Goal: Task Accomplishment & Management: Use online tool/utility

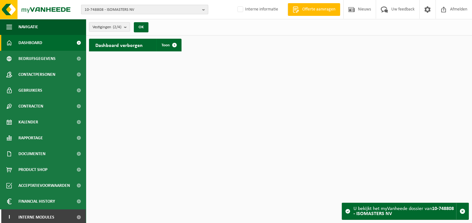
click at [205, 8] on b "button" at bounding box center [205, 9] width 6 height 9
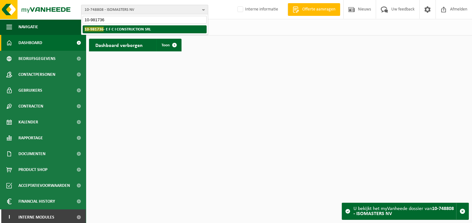
type input "10-981736"
click at [158, 28] on li "10-981736 - E F C I CONSTRUCTION SRL" at bounding box center [145, 29] width 124 height 8
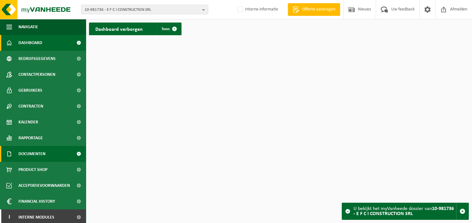
click at [37, 156] on span "Documenten" at bounding box center [31, 154] width 27 height 16
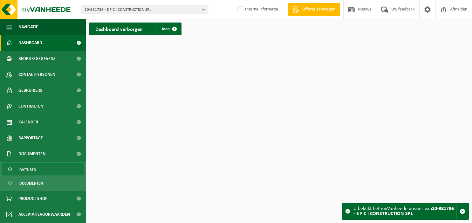
click at [39, 172] on link "Facturen" at bounding box center [43, 170] width 83 height 12
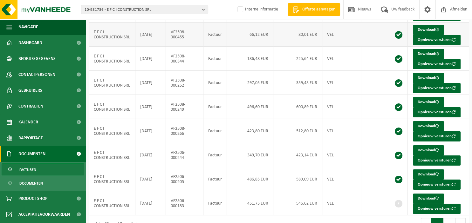
scroll to position [115, 0]
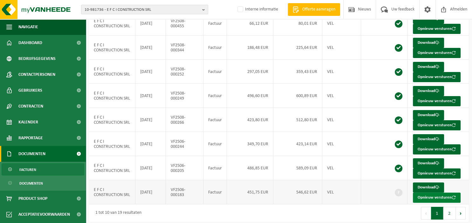
click at [422, 195] on button "Opnieuw versturen" at bounding box center [437, 198] width 48 height 10
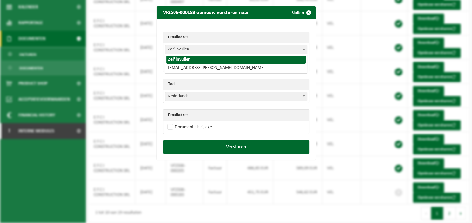
click at [305, 51] on span at bounding box center [303, 49] width 6 height 8
click at [231, 39] on th "Emailadres" at bounding box center [235, 37] width 145 height 11
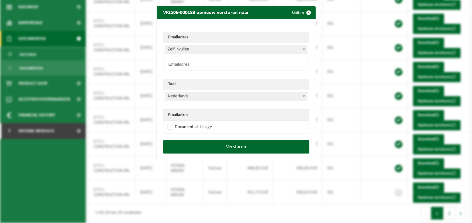
click at [213, 63] on input "email" at bounding box center [236, 64] width 142 height 13
type input "[EMAIL_ADDRESS][DOMAIN_NAME]"
click at [304, 96] on b at bounding box center [303, 97] width 3 height 2
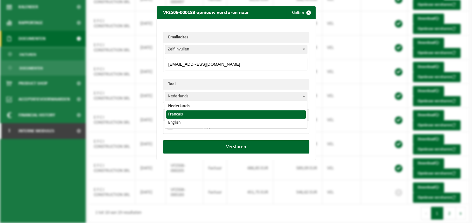
select select "fr"
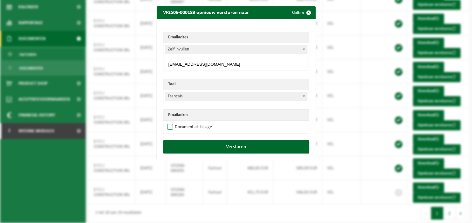
click at [183, 126] on label "Document als bijlage" at bounding box center [189, 128] width 46 height 10
click at [183, 123] on input "Document als bijlage" at bounding box center [244, 122] width 159 height 0
checkbox input "true"
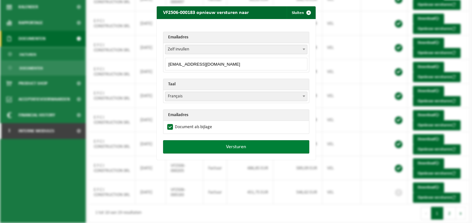
click at [239, 147] on button "Versturen" at bounding box center [236, 146] width 146 height 13
